Goal: Task Accomplishment & Management: Complete application form

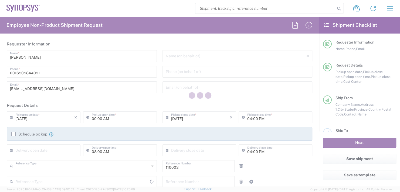
type input "Department"
type input "US01, FAC, MV/SV Fac 110003"
type input "California"
type input "United States"
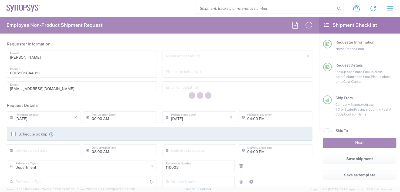
type input "Delivered at Place"
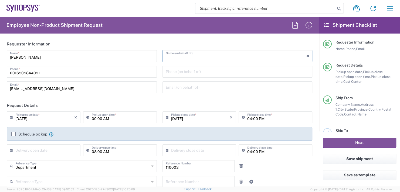
click at [183, 58] on input "text" at bounding box center [236, 55] width 141 height 9
type input "Headquarters USSV"
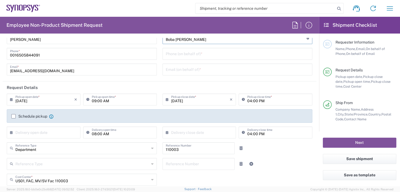
scroll to position [54, 0]
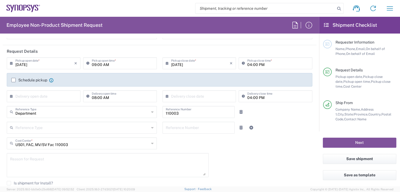
type input "Boba Mehic"
click at [113, 62] on input "09:00 AM" at bounding box center [123, 62] width 62 height 9
click at [124, 65] on input "09:00 AM" at bounding box center [123, 62] width 62 height 9
type input "0"
type input "02:30 PM"
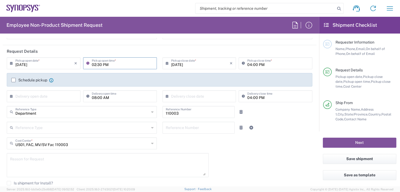
click at [267, 63] on input "04:00 PM" at bounding box center [278, 62] width 62 height 9
click at [262, 64] on input "04:00 PM" at bounding box center [278, 62] width 62 height 9
type input "0"
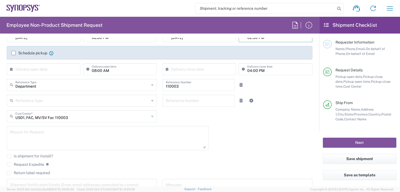
type input "02:30 PM"
click at [39, 69] on div "× Delivery open date" at bounding box center [44, 69] width 74 height 12
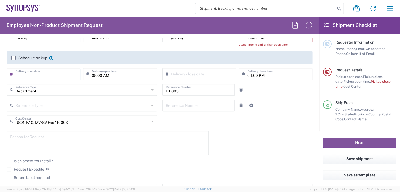
click at [36, 75] on input "text" at bounding box center [44, 73] width 59 height 9
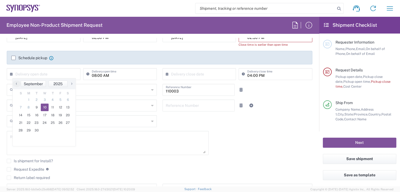
click at [43, 106] on span "10" at bounding box center [45, 107] width 8 height 8
type input "09/10/2025"
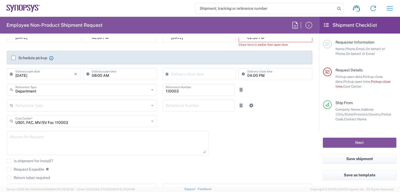
click at [117, 74] on input "08:00 AM" at bounding box center [123, 73] width 62 height 9
click at [110, 73] on input "08:00 AM" at bounding box center [123, 73] width 62 height 9
type input "0"
click at [95, 75] on input "11;00 AM" at bounding box center [123, 73] width 62 height 9
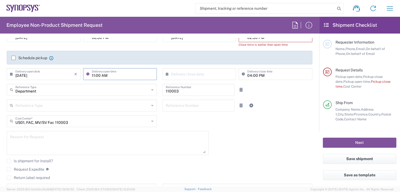
type input "11:00 AM"
click at [184, 74] on input "text" at bounding box center [200, 73] width 59 height 9
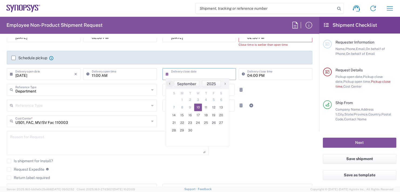
click at [199, 105] on span "10" at bounding box center [198, 107] width 8 height 8
type input "09/10/2025"
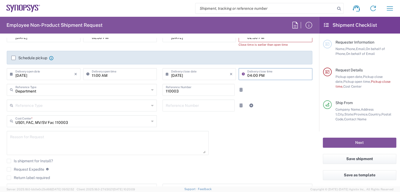
click at [263, 76] on input "04:00 PM" at bounding box center [278, 73] width 62 height 9
click at [264, 75] on input "04:00 PM" at bounding box center [278, 73] width 62 height 9
type input "0"
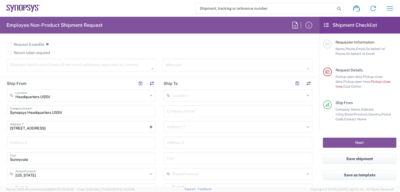
scroll to position [216, 0]
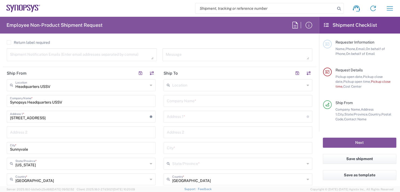
type input "11:00 AM"
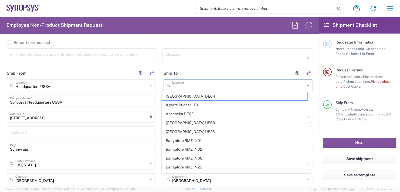
click at [179, 86] on input "text" at bounding box center [238, 84] width 133 height 9
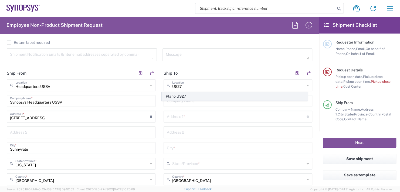
click at [182, 93] on span "Plano US27" at bounding box center [235, 96] width 146 height 8
type input "Plano US27"
type input "Synopsys Inc"
type input "7160 Dallas Parkway"
type input "Suite 500"
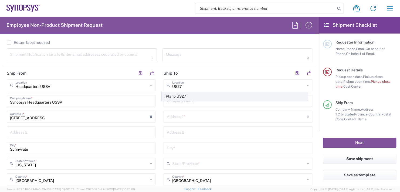
type input "Plano"
type input "Texas"
type input "75024"
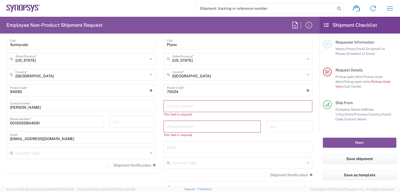
scroll to position [324, 0]
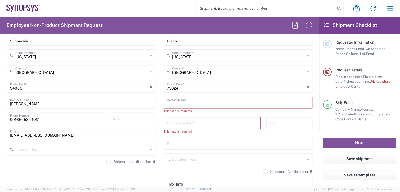
click at [178, 101] on input "text" at bounding box center [238, 101] width 142 height 9
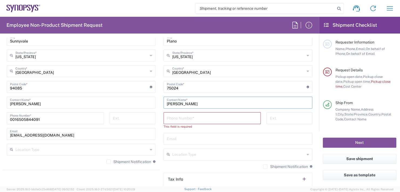
type input "Lakshmi Mani"
click at [191, 116] on input "tel" at bounding box center [212, 117] width 91 height 9
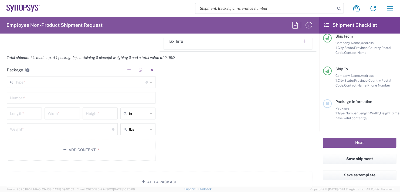
scroll to position [459, 0]
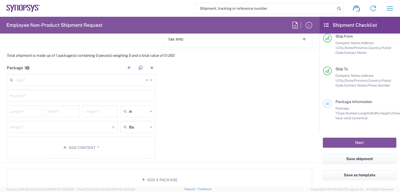
type input "214-244-4761"
click at [22, 78] on input "text" at bounding box center [80, 79] width 130 height 9
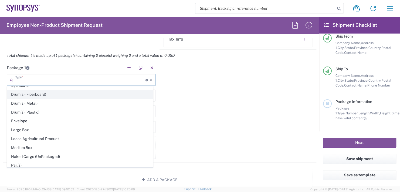
scroll to position [135, 0]
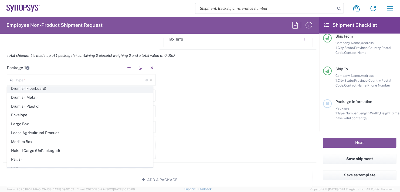
click at [20, 114] on span "Envelope" at bounding box center [80, 115] width 146 height 8
type input "Envelope"
type input "1"
type input "9.5"
type input "12.5"
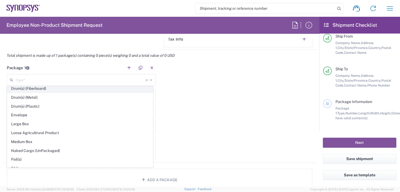
type input "0.25"
type input "1"
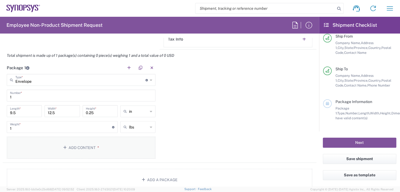
click at [84, 144] on button "Add Content *" at bounding box center [81, 147] width 149 height 22
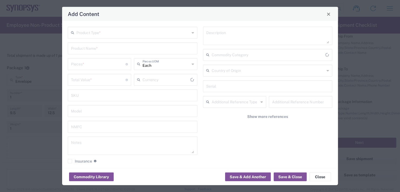
type input "US Dollar"
click at [95, 31] on input "text" at bounding box center [132, 32] width 113 height 9
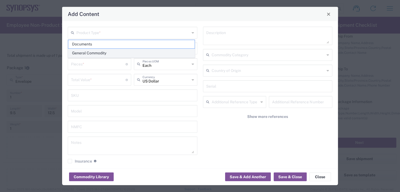
click at [87, 52] on span "General Commodity" at bounding box center [131, 53] width 126 height 8
type input "General Commodity"
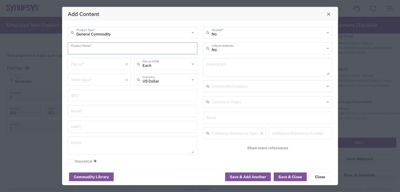
click at [86, 48] on input "text" at bounding box center [132, 47] width 123 height 9
type input "Name plate"
click at [80, 62] on input "number" at bounding box center [98, 63] width 55 height 9
type input "1"
click at [90, 82] on input "number" at bounding box center [98, 79] width 55 height 9
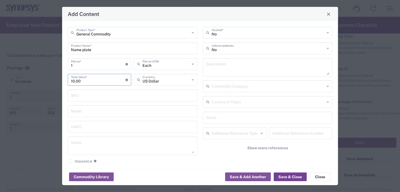
type input "10.00"
click at [296, 178] on button "Save & Close" at bounding box center [290, 176] width 33 height 9
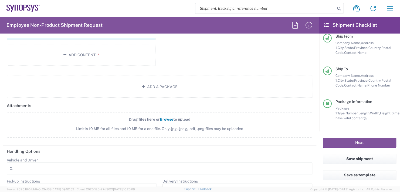
scroll to position [540, 0]
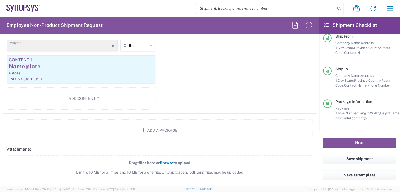
click at [356, 158] on button "Save shipment" at bounding box center [359, 159] width 73 height 10
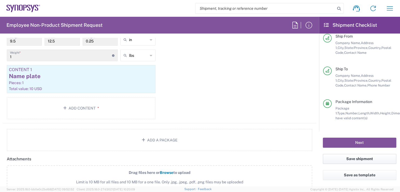
scroll to position [550, 0]
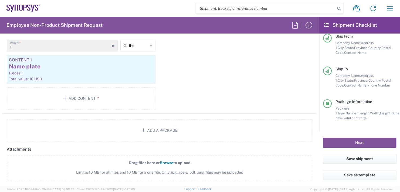
scroll to position [69, 0]
